Goal: Navigation & Orientation: Find specific page/section

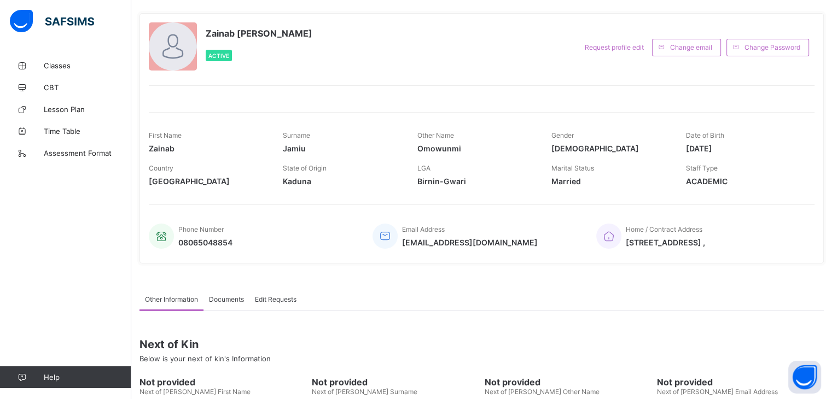
scroll to position [49, 0]
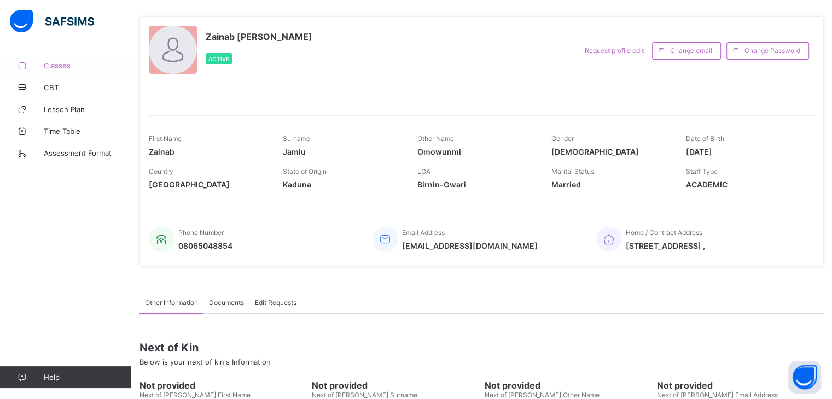
click at [62, 65] on span "Classes" at bounding box center [88, 65] width 88 height 9
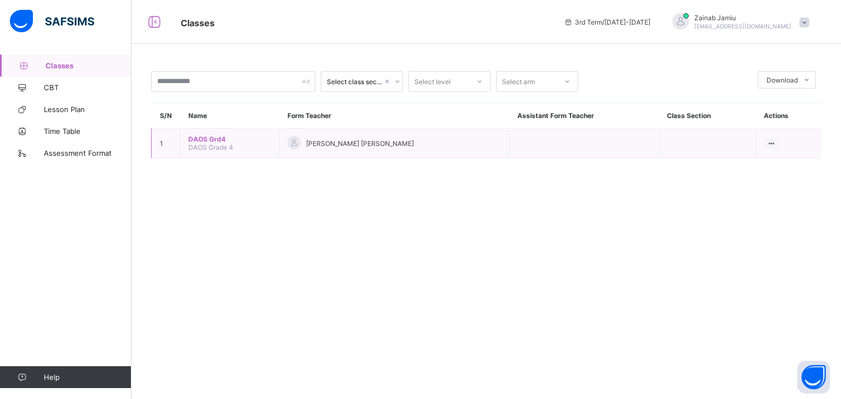
click at [204, 141] on span "DAOS Grd4" at bounding box center [229, 139] width 82 height 8
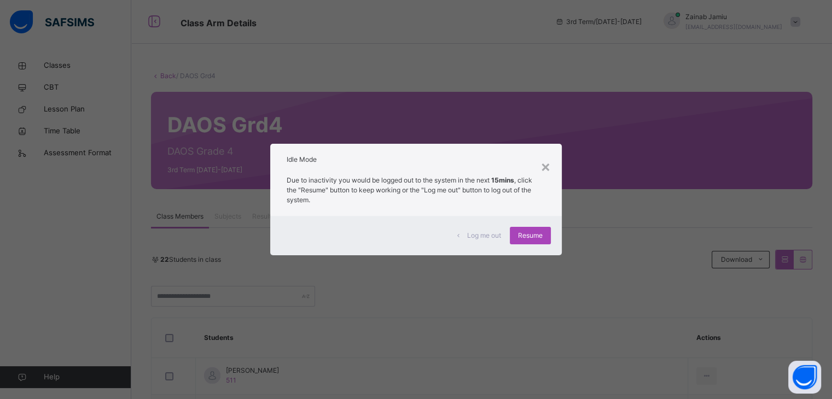
click at [536, 231] on span "Resume" at bounding box center [530, 236] width 25 height 10
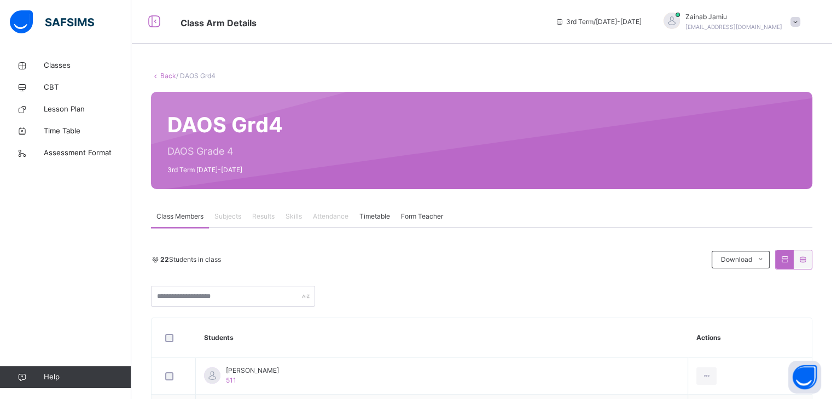
click at [228, 220] on span "Subjects" at bounding box center [228, 217] width 27 height 10
click at [231, 217] on span "Subjects" at bounding box center [228, 217] width 27 height 10
click at [191, 213] on span "Class Members" at bounding box center [180, 217] width 47 height 10
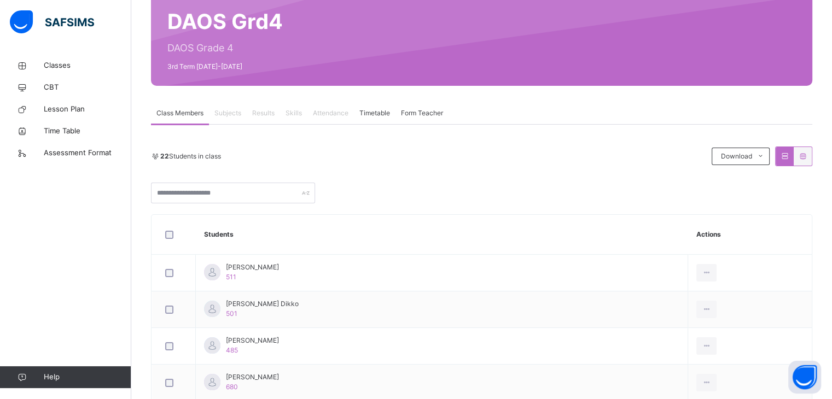
scroll to position [102, 0]
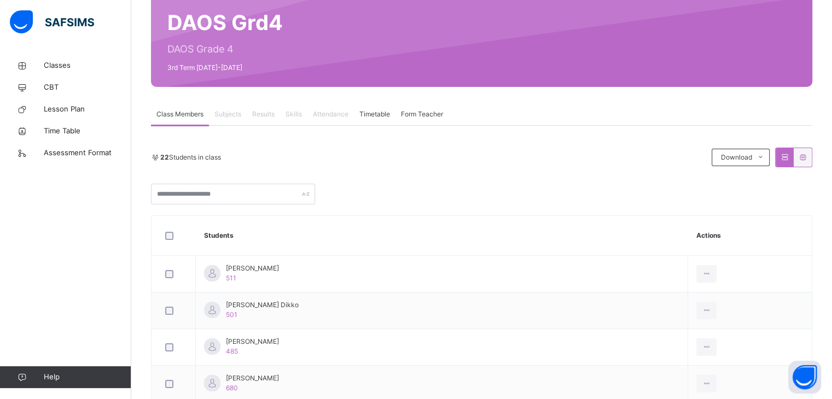
click at [177, 113] on span "Class Members" at bounding box center [180, 114] width 47 height 10
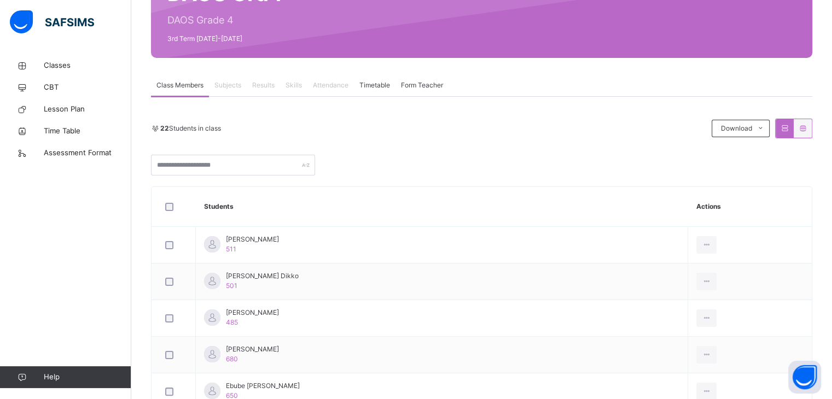
scroll to position [109, 0]
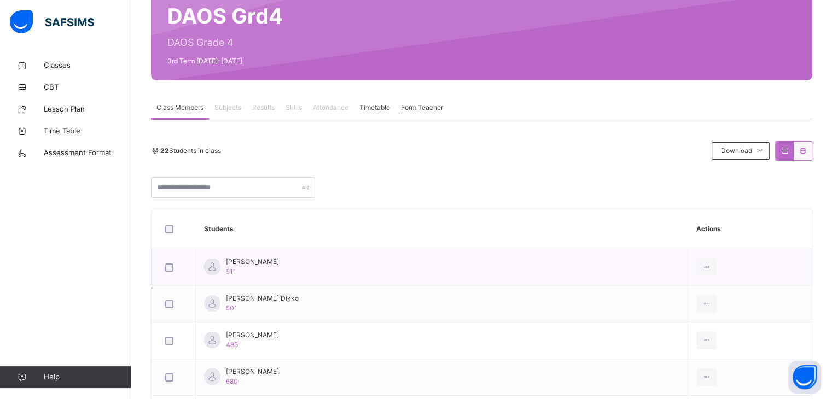
click at [267, 266] on div "Aasiyah [PERSON_NAME] 511" at bounding box center [252, 267] width 53 height 20
click at [274, 270] on div "Aasiyah [PERSON_NAME] 511" at bounding box center [252, 267] width 53 height 20
